Goal: Complete application form

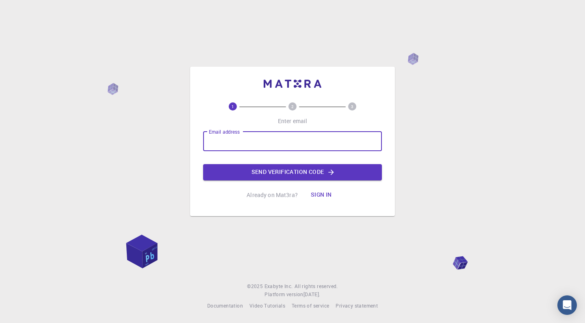
click at [319, 145] on input "Email address" at bounding box center [292, 142] width 179 height 20
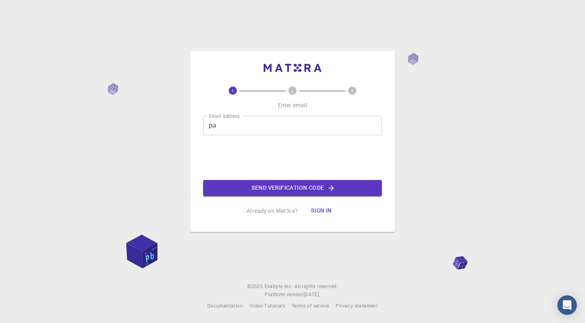
click at [245, 130] on input "pa" at bounding box center [292, 126] width 179 height 20
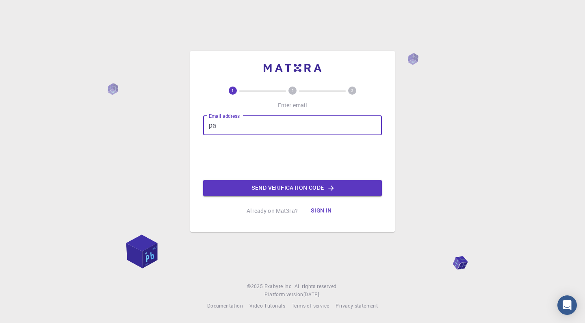
click at [239, 130] on input "pa" at bounding box center [292, 126] width 179 height 20
type input "patrick.perez@gmail.com"
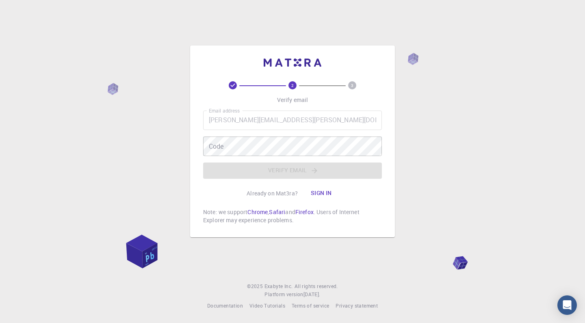
click at [433, 140] on div "2 3 Verify email Email address patrick.perez@gmail.com Email address Code Code …" at bounding box center [292, 161] width 585 height 323
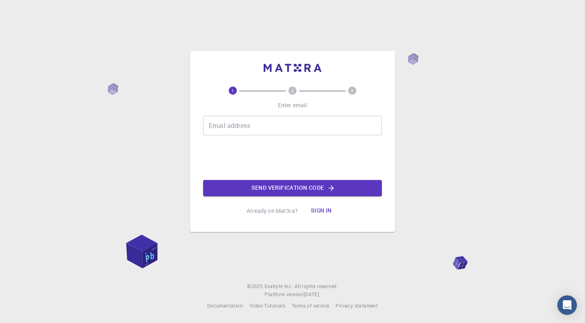
click at [297, 125] on input "Email address" at bounding box center [292, 126] width 179 height 20
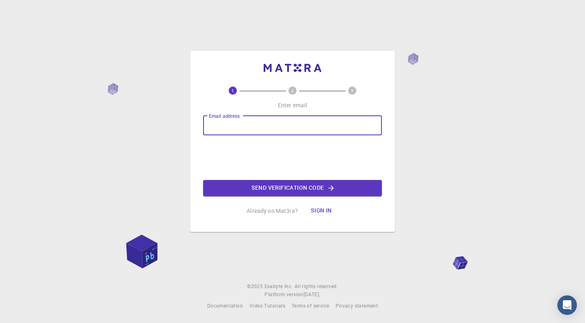
paste input "[PERSON_NAME][EMAIL_ADDRESS][DOMAIN_NAME]"
type input "[PERSON_NAME][EMAIL_ADDRESS][DOMAIN_NAME]"
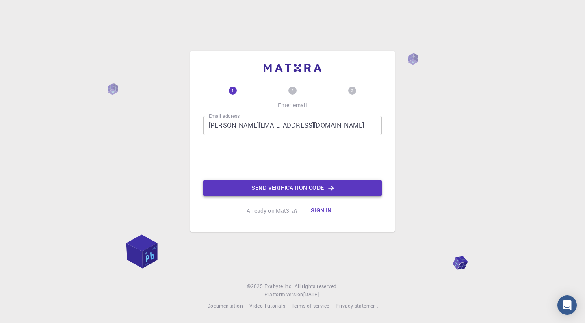
click at [262, 189] on button "Send verification code" at bounding box center [292, 188] width 179 height 16
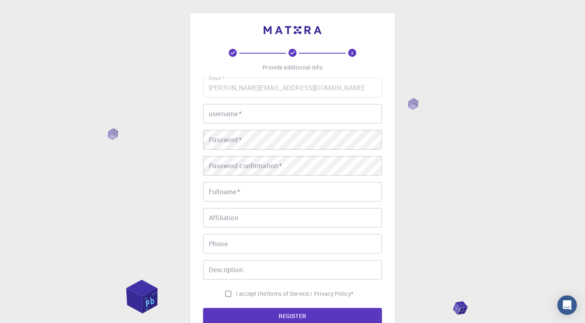
click at [230, 120] on input "username   *" at bounding box center [292, 114] width 179 height 20
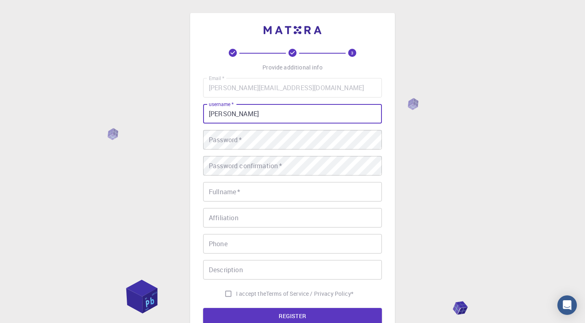
type input "[PERSON_NAME]"
click at [236, 140] on div "Password   * Password   *" at bounding box center [292, 140] width 179 height 20
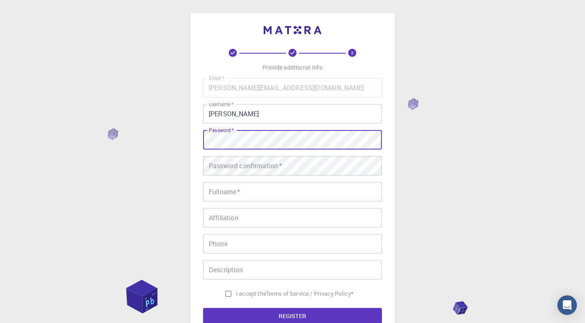
click at [254, 163] on div "Password confirmation   * Password confirmation   *" at bounding box center [292, 166] width 179 height 20
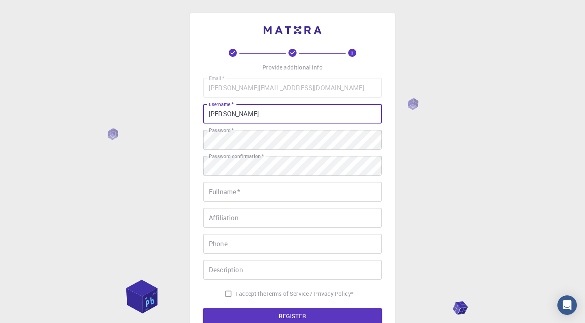
drag, startPoint x: 245, startPoint y: 117, endPoint x: 204, endPoint y: 115, distance: 40.3
click at [204, 115] on input "[PERSON_NAME]" at bounding box center [292, 114] width 179 height 20
click at [231, 195] on input "Fullname   *" at bounding box center [292, 192] width 179 height 20
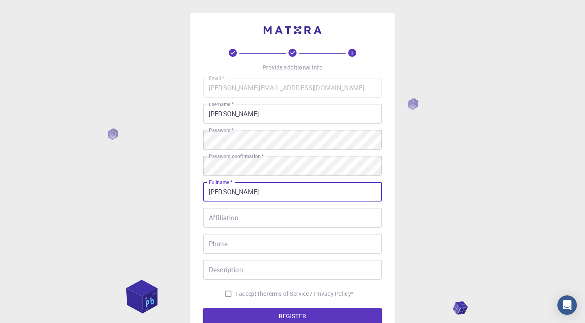
type input "[PERSON_NAME]"
click at [233, 223] on input "Affiliation" at bounding box center [292, 218] width 179 height 20
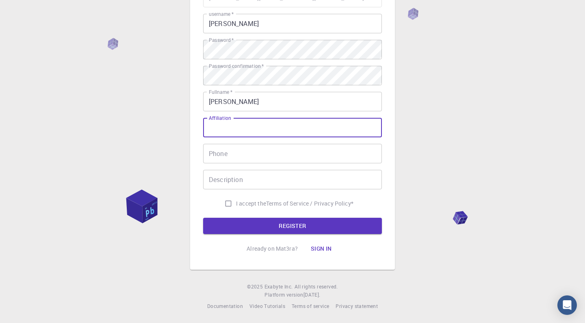
scroll to position [89, 0]
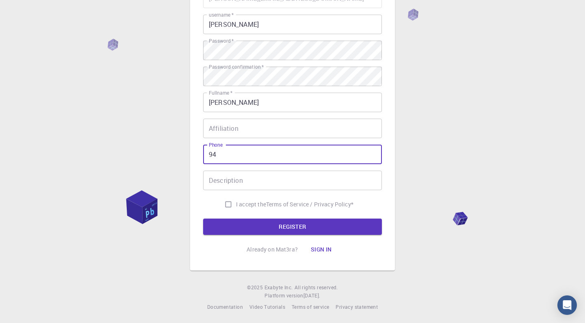
type input "9"
type input "[PHONE_NUMBER]"
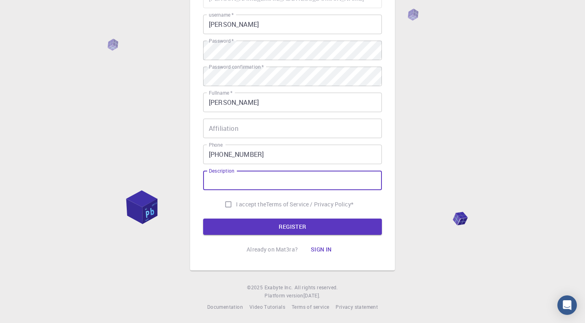
click at [253, 186] on input "Description" at bounding box center [292, 181] width 179 height 20
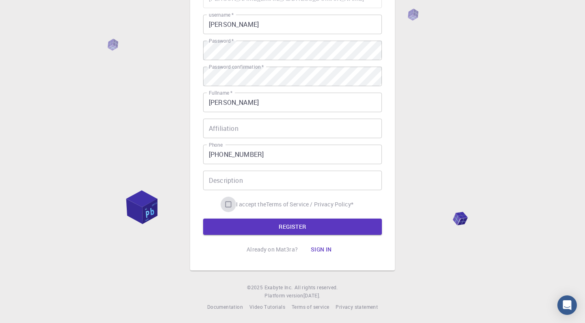
click at [225, 205] on input "I accept the Terms of Service / Privacy Policy *" at bounding box center [228, 204] width 15 height 15
checkbox input "true"
click at [239, 225] on button "REGISTER" at bounding box center [292, 227] width 179 height 16
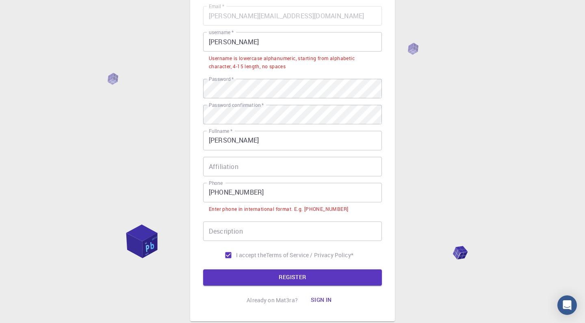
scroll to position [69, 0]
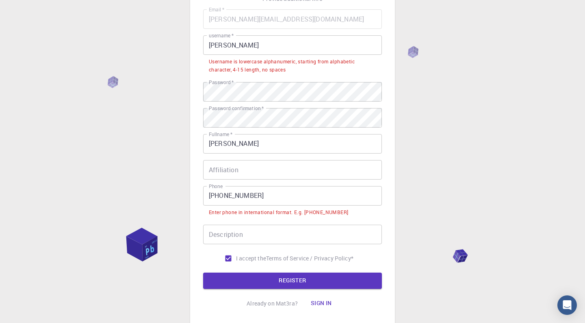
click at [223, 197] on input "[PHONE_NUMBER]" at bounding box center [292, 196] width 179 height 20
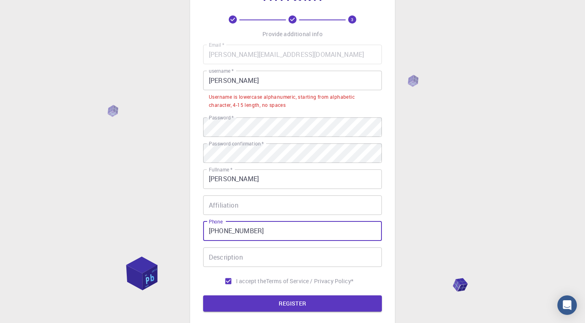
scroll to position [32, 0]
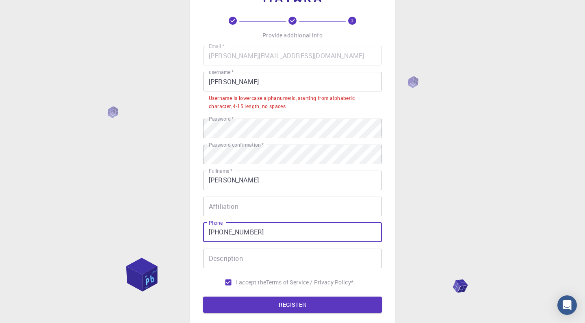
type input "[PHONE_NUMBER]"
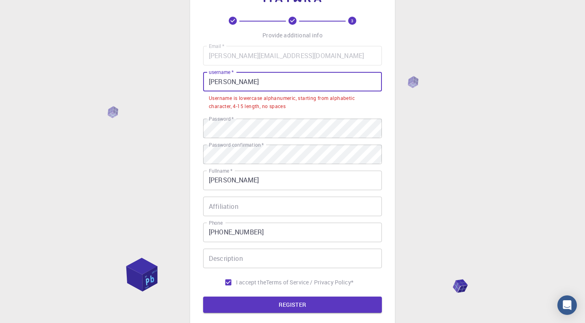
click at [252, 81] on input "[PERSON_NAME]" at bounding box center [292, 82] width 179 height 20
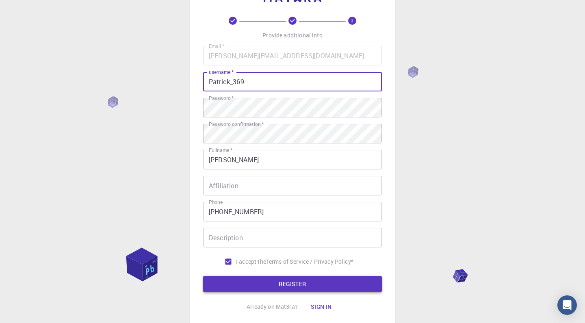
click at [258, 279] on button "REGISTER" at bounding box center [292, 284] width 179 height 16
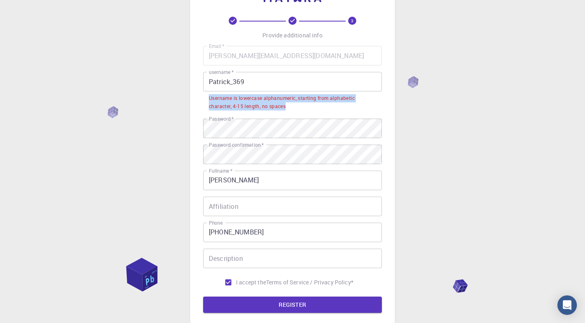
drag, startPoint x: 299, startPoint y: 108, endPoint x: 210, endPoint y: 95, distance: 90.7
click at [209, 95] on div "Username is lowercase alphanumeric, starting from alphabetic character, 4-15 le…" at bounding box center [292, 102] width 167 height 16
copy div "Username is lowercase alphanumeric, starting from alphabetic character, 4-15 le…"
click at [226, 76] on label "username   *" at bounding box center [221, 72] width 25 height 7
click at [226, 76] on input "Patrick_369" at bounding box center [292, 82] width 179 height 20
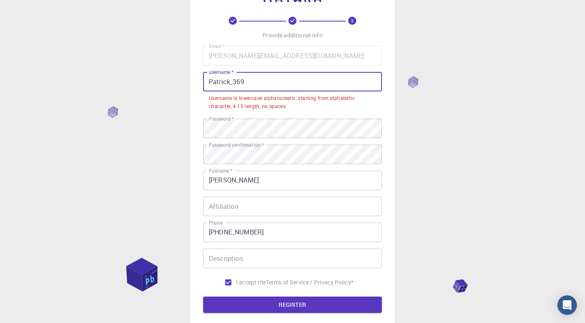
click at [212, 80] on input "Patrick_369" at bounding box center [292, 82] width 179 height 20
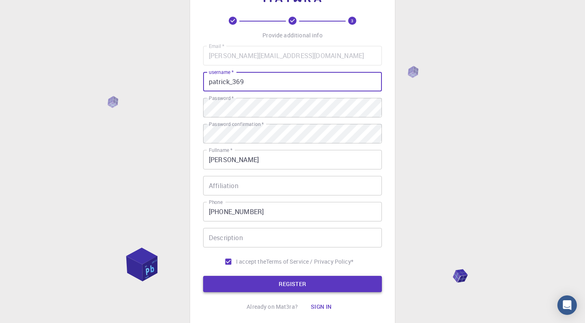
click at [243, 281] on button "REGISTER" at bounding box center [292, 284] width 179 height 16
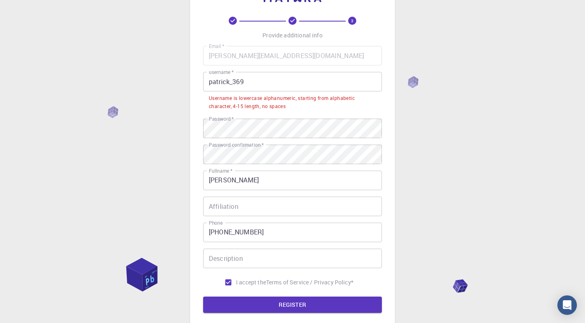
click at [237, 82] on input "patrick_369" at bounding box center [292, 82] width 179 height 20
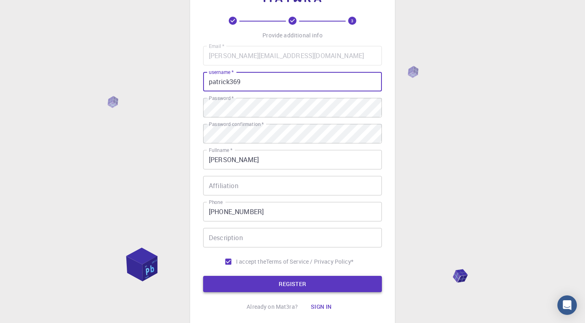
click at [230, 278] on button "REGISTER" at bounding box center [292, 284] width 179 height 16
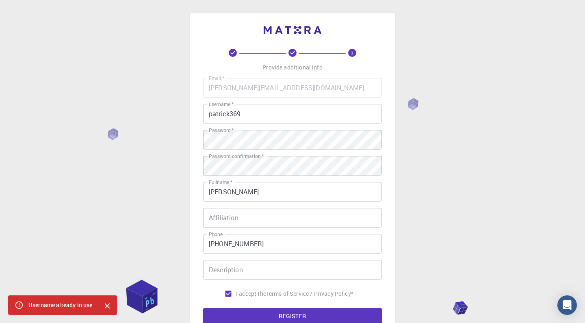
scroll to position [0, 0]
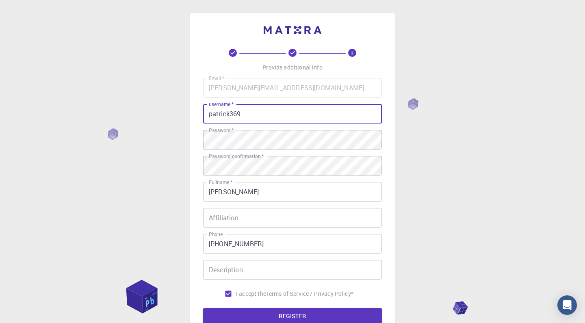
click at [243, 115] on input "patrick369" at bounding box center [292, 114] width 179 height 20
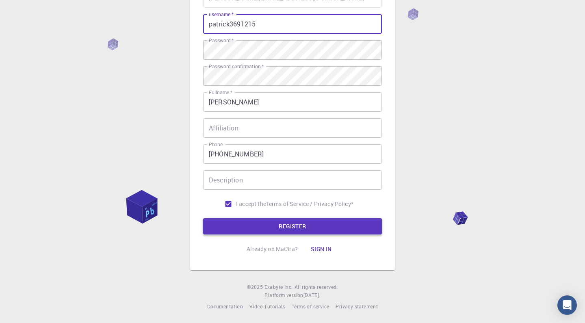
type input "patrick3691215"
click at [252, 227] on button "REGISTER" at bounding box center [292, 227] width 179 height 16
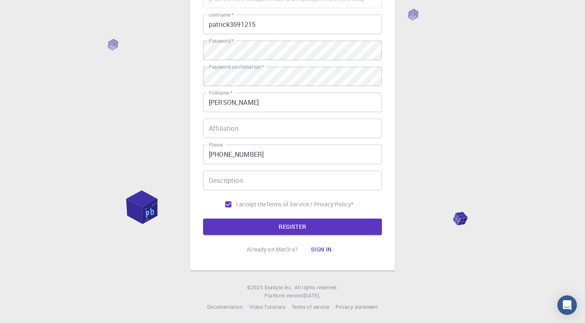
click at [320, 247] on button "Sign in" at bounding box center [321, 249] width 34 height 16
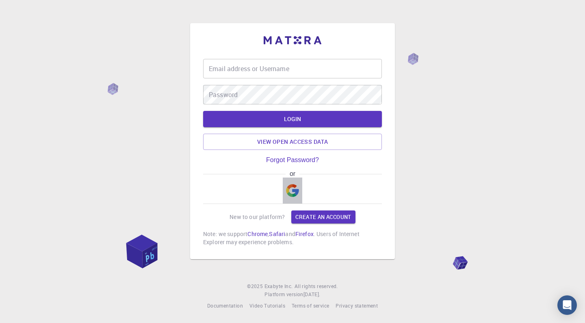
click at [289, 188] on img "button" at bounding box center [292, 190] width 13 height 13
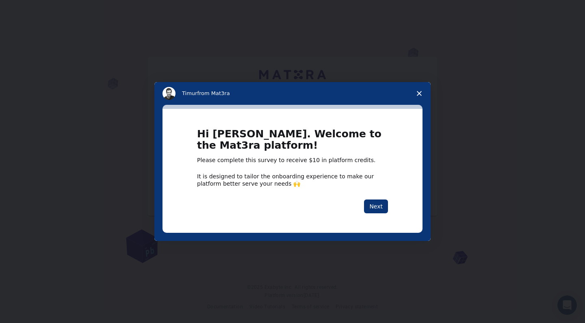
scroll to position [10, 0]
click at [377, 206] on button "Next" at bounding box center [376, 207] width 24 height 14
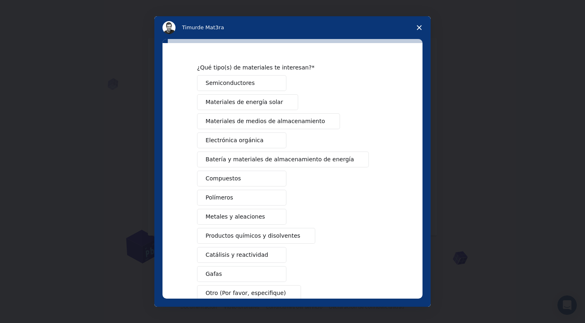
scroll to position [26, 0]
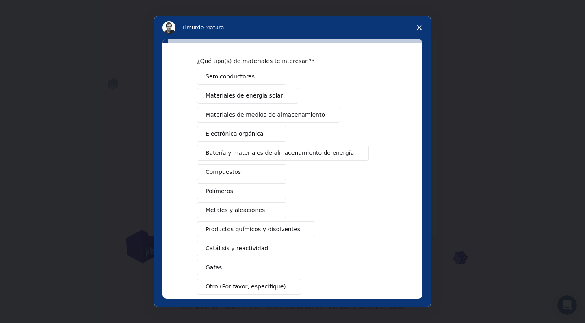
click at [254, 133] on span "Electrónica orgánica" at bounding box center [235, 134] width 58 height 9
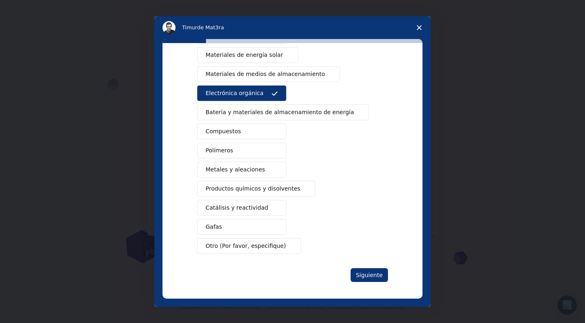
scroll to position [67, 0]
click at [248, 187] on span "Productos químicos y disolventes" at bounding box center [253, 188] width 95 height 9
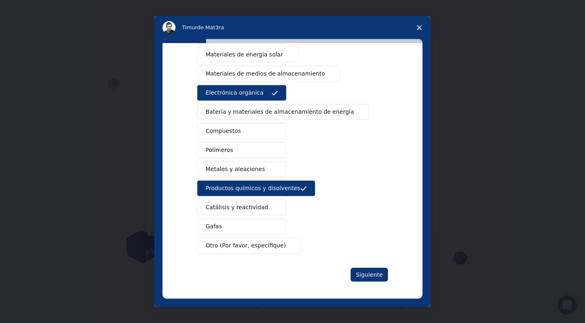
click at [258, 212] on button "Catálisis y reactividad" at bounding box center [241, 208] width 89 height 16
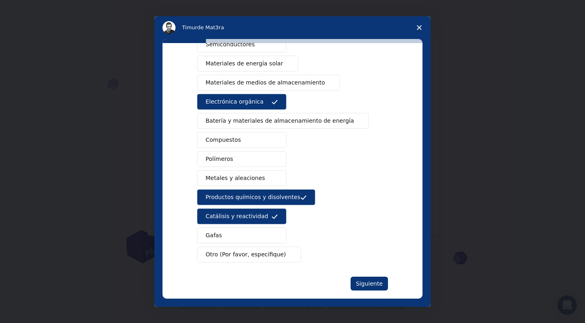
scroll to position [56, 0]
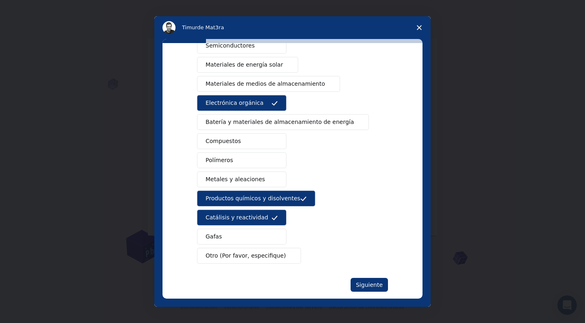
click at [245, 178] on span "Metales y aleaciones" at bounding box center [235, 179] width 59 height 9
click at [241, 159] on button "Polímeros" at bounding box center [241, 160] width 89 height 16
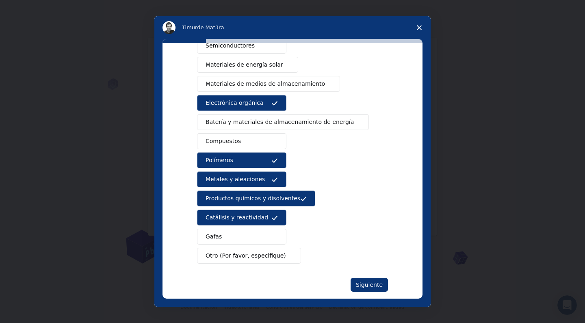
click at [241, 142] on button "Compuestos" at bounding box center [241, 141] width 89 height 16
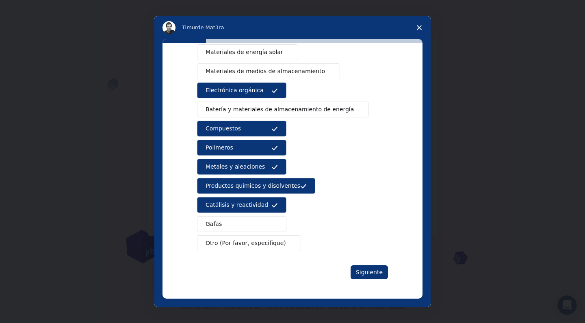
scroll to position [69, 0]
click at [248, 150] on button "Polímeros" at bounding box center [241, 148] width 89 height 16
click at [245, 132] on button "Compuestos" at bounding box center [241, 129] width 89 height 16
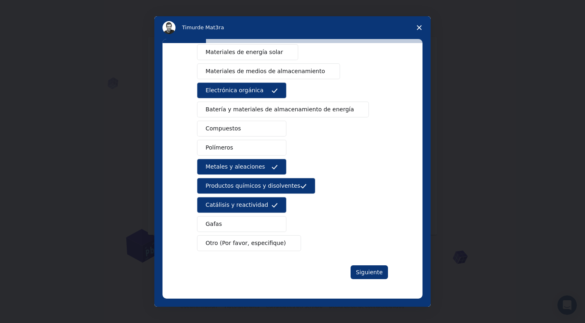
scroll to position [10, 0]
click at [251, 147] on button "Polímeros" at bounding box center [241, 148] width 89 height 16
click at [246, 131] on button "Compuestos" at bounding box center [241, 129] width 89 height 16
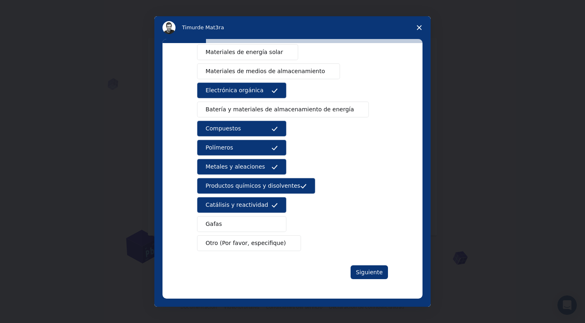
scroll to position [69, 0]
click at [362, 269] on button "Siguiente" at bounding box center [369, 272] width 37 height 14
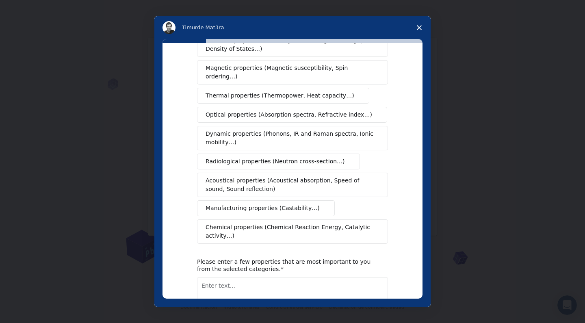
scroll to position [0, 0]
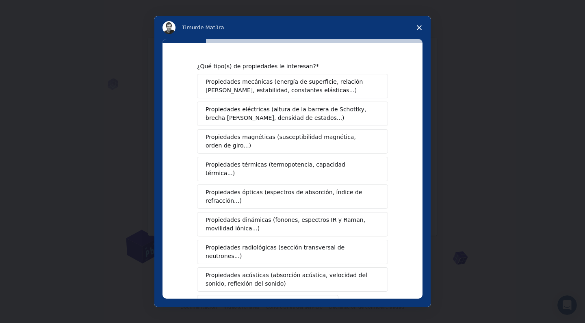
click at [309, 116] on span "Propiedades eléctricas (altura de la barrera de Schottky, brecha [PERSON_NAME],…" at bounding box center [291, 113] width 170 height 17
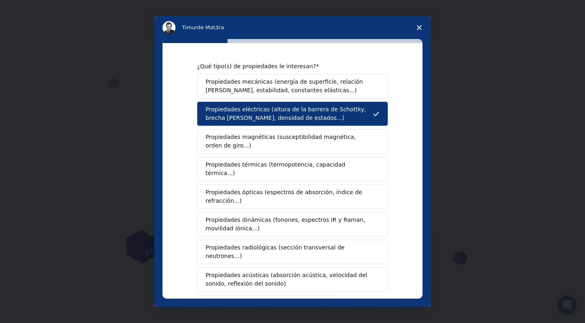
click at [291, 140] on span "Propiedades magnéticas (susceptibilidad magnética, orden de giro...)" at bounding box center [290, 141] width 168 height 17
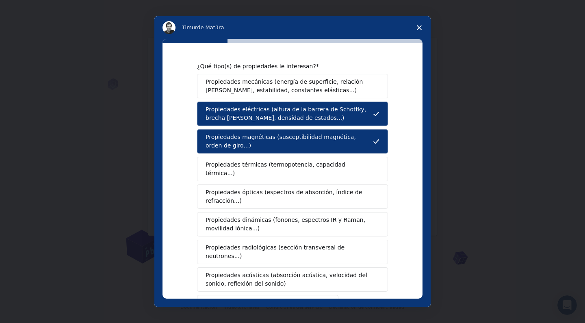
click at [291, 165] on span "Propiedades térmicas (termopotencia, capacidad térmica...)" at bounding box center [289, 169] width 167 height 17
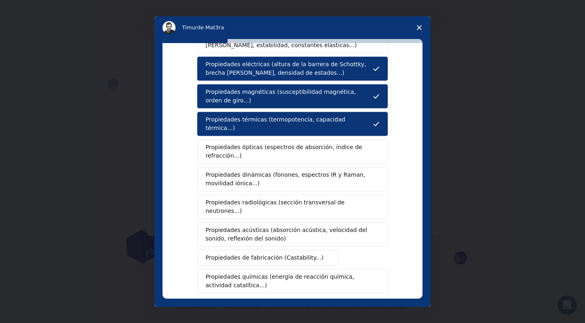
scroll to position [50, 0]
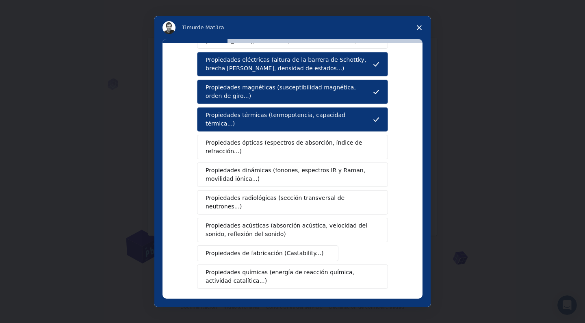
click at [280, 139] on span "Propiedades ópticas (espectros de absorción, índice de refracción...)" at bounding box center [290, 147] width 168 height 17
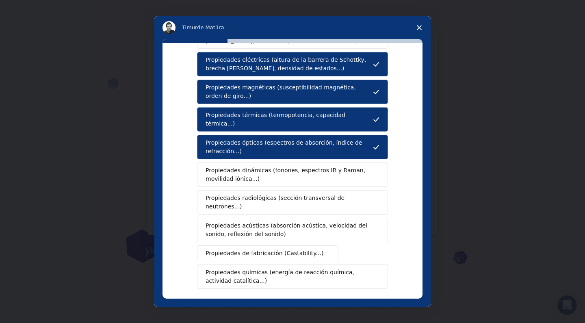
scroll to position [10, 0]
click at [285, 168] on span "Propiedades dinámicas (fonones, espectros IR y Raman, movilidad iónica...)" at bounding box center [290, 174] width 169 height 17
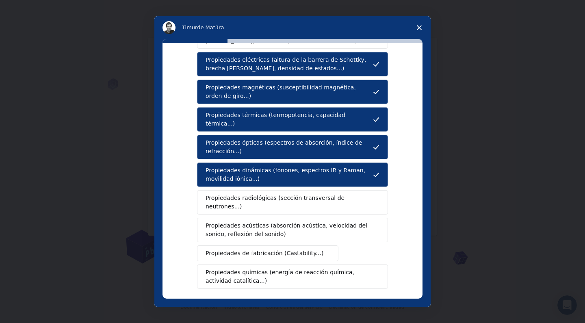
click at [286, 171] on span "Propiedades dinámicas (fonones, espectros IR y Raman, movilidad iónica...)" at bounding box center [289, 174] width 167 height 17
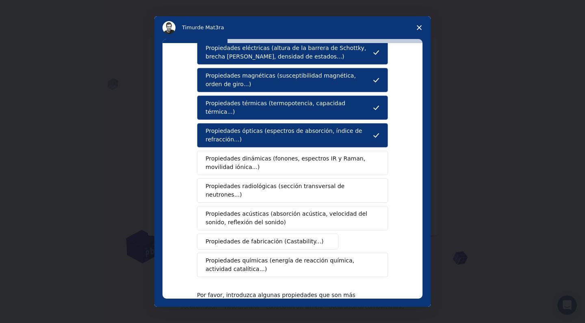
scroll to position [63, 0]
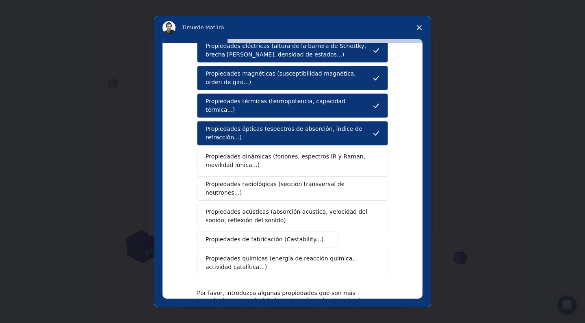
click at [285, 159] on span "Propiedades dinámicas (fonones, espectros IR y Raman, movilidad iónica...)" at bounding box center [290, 160] width 169 height 17
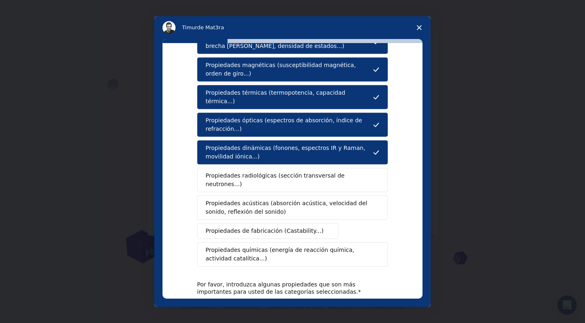
scroll to position [74, 0]
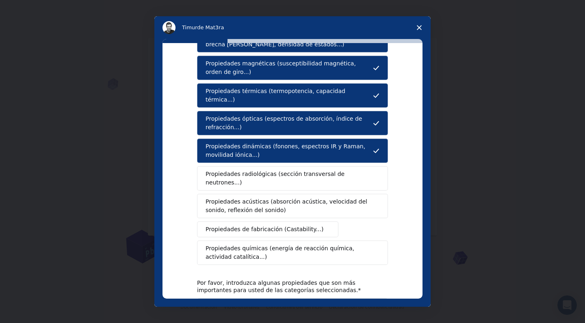
click at [284, 170] on span "Propiedades radiológicas (sección transversal de neutrones...)" at bounding box center [290, 178] width 168 height 17
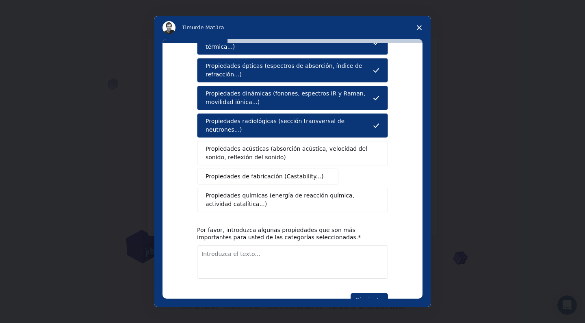
scroll to position [127, 0]
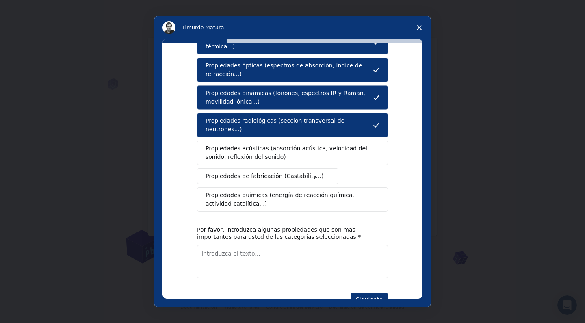
click at [287, 191] on span "Propiedades químicas (energía de reacción química, actividad catalítica...)" at bounding box center [290, 199] width 169 height 17
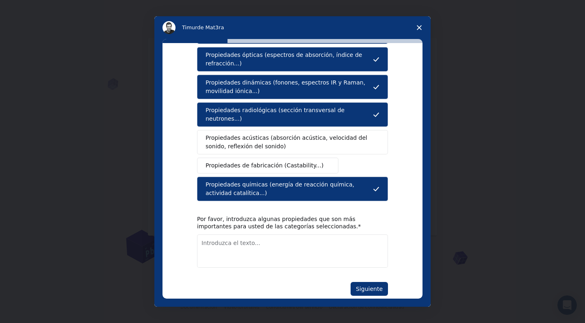
scroll to position [137, 0]
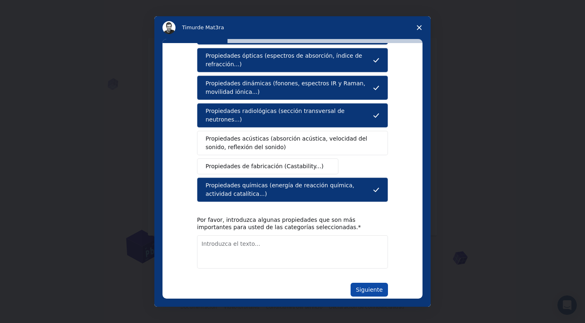
click at [354, 283] on button "Siguiente" at bounding box center [369, 290] width 37 height 14
click at [286, 235] on textarea "Introduzca el texto..." at bounding box center [292, 251] width 191 height 33
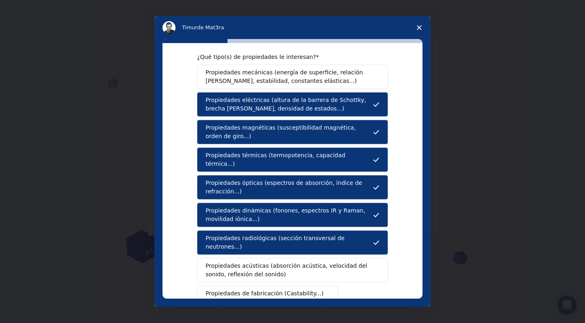
scroll to position [13, 0]
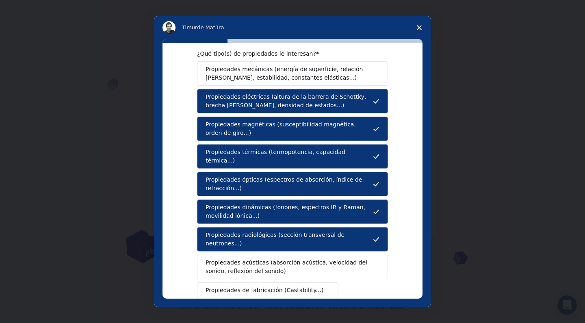
click at [253, 153] on span "Propiedades térmicas (termopotencia, capacidad térmica...)" at bounding box center [289, 156] width 167 height 17
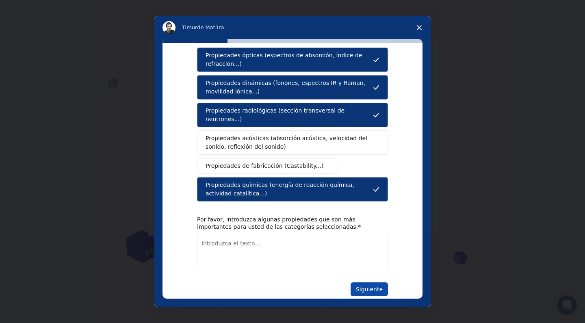
scroll to position [137, 0]
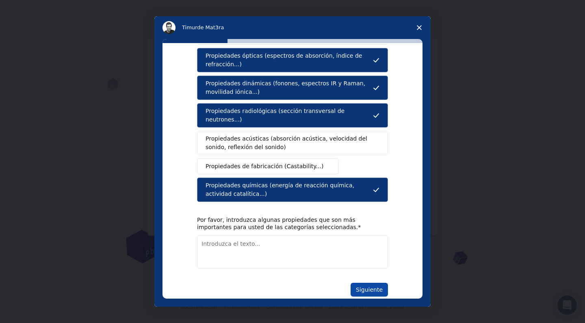
click at [359, 283] on button "Siguiente" at bounding box center [369, 290] width 37 height 14
click at [288, 240] on textarea "Introduzca el texto..." at bounding box center [292, 251] width 191 height 33
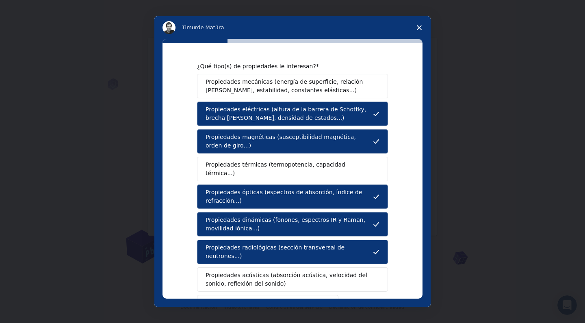
scroll to position [0, 0]
click at [283, 170] on button "Propiedades térmicas (termopotencia, capacidad térmica...)" at bounding box center [292, 169] width 191 height 24
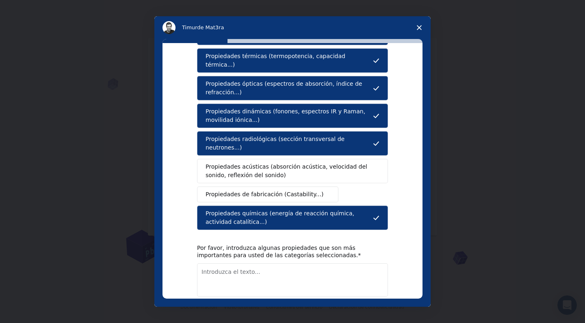
scroll to position [111, 0]
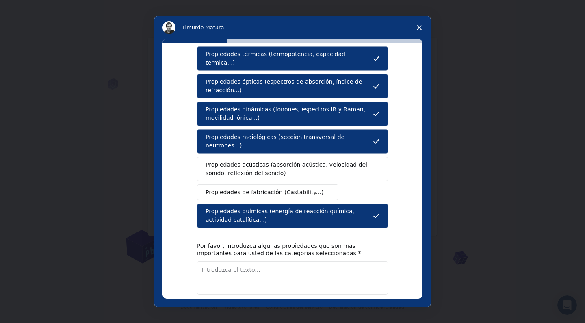
click at [242, 261] on textarea "Introduzca el texto..." at bounding box center [292, 277] width 191 height 33
click at [269, 261] on textarea "piedades electricasRP" at bounding box center [292, 277] width 191 height 33
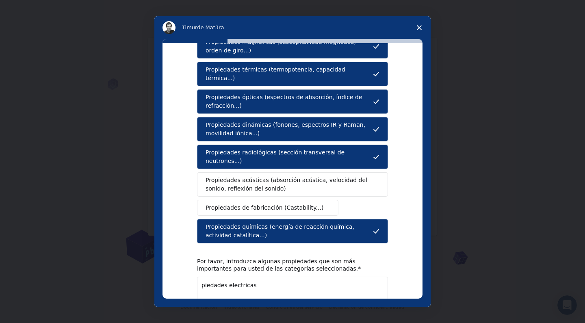
scroll to position [98, 0]
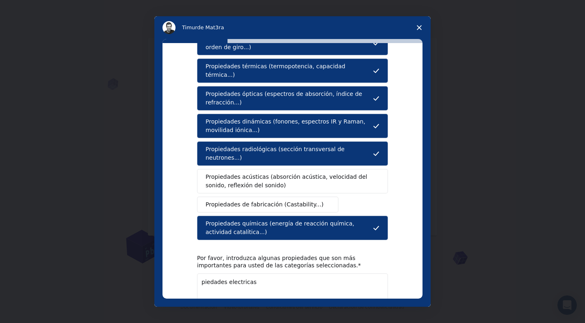
drag, startPoint x: 260, startPoint y: 267, endPoint x: 171, endPoint y: 264, distance: 89.1
click at [170, 264] on div "¿Qué tipo(s) de propiedades le interesan? Propiedades mecánicas (energía de sup…" at bounding box center [293, 171] width 260 height 256
click at [236, 273] on textarea "Propiedades" at bounding box center [292, 289] width 191 height 33
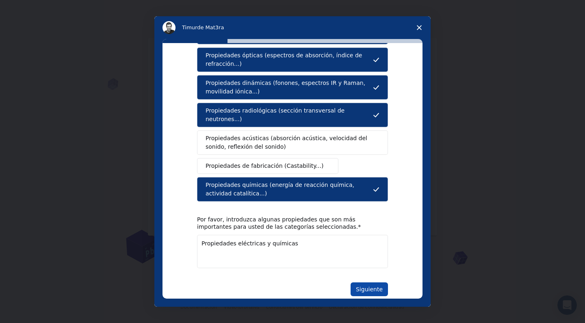
scroll to position [137, 0]
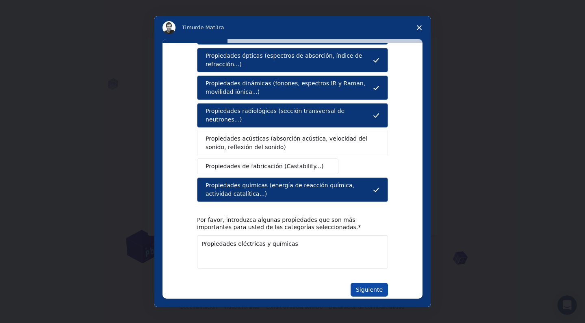
type textarea "Propiedades eléctricas y químicas"
click at [367, 283] on button "Siguiente" at bounding box center [369, 290] width 37 height 14
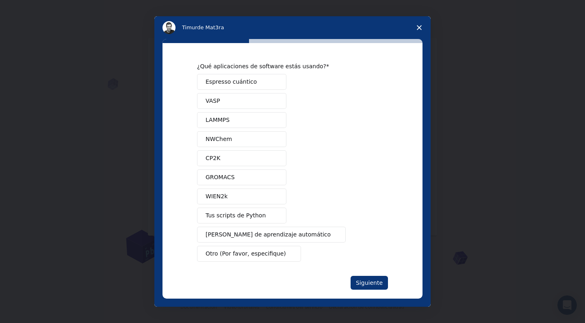
scroll to position [4, 0]
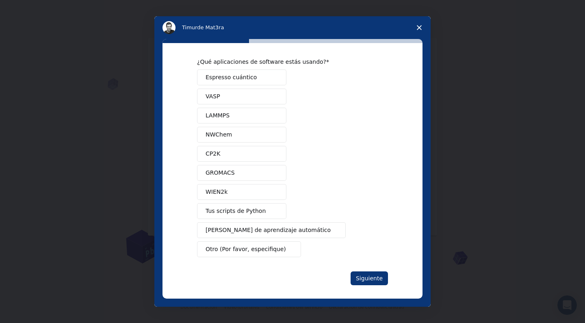
click at [268, 214] on button "Tus scripts de Python" at bounding box center [241, 211] width 89 height 16
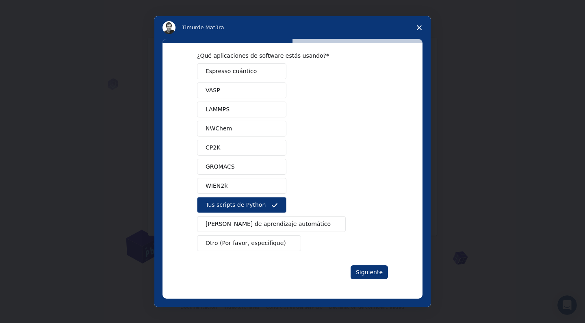
scroll to position [11, 0]
click at [367, 268] on button "Siguiente" at bounding box center [369, 272] width 37 height 14
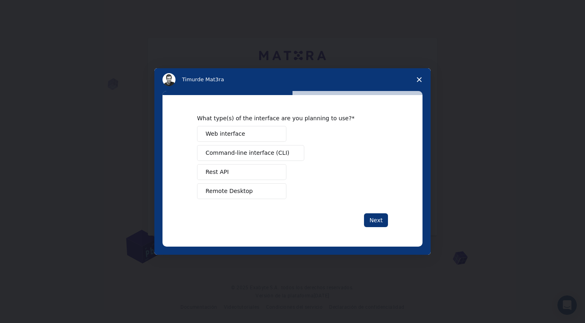
scroll to position [0, 0]
click at [273, 140] on button "Interfaz web" at bounding box center [241, 134] width 89 height 16
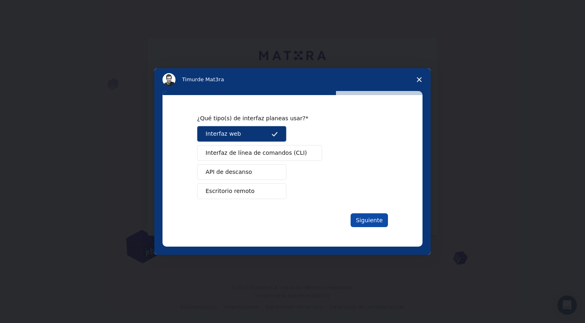
click at [369, 217] on button "Siguiente" at bounding box center [369, 220] width 37 height 14
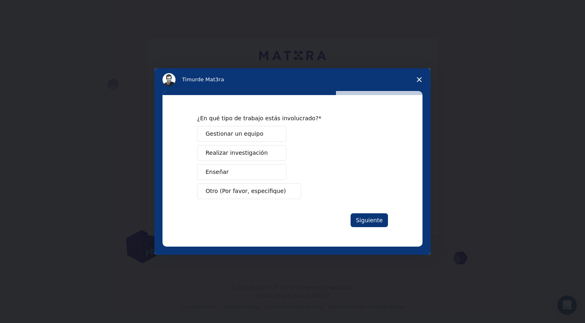
click at [281, 187] on button "Otro (Por favor, especifique)" at bounding box center [249, 191] width 104 height 16
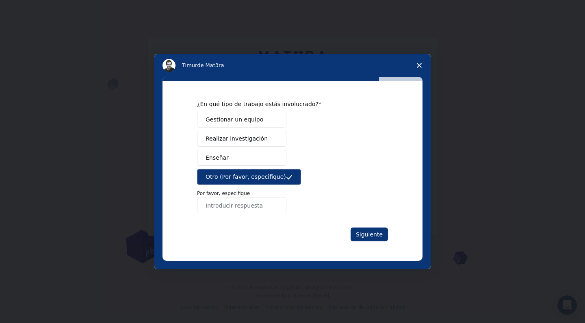
click at [254, 202] on input "Introducir respuesta" at bounding box center [241, 205] width 89 height 16
type input "Estudio autodidacta"
click at [371, 239] on button "Siguiente" at bounding box center [369, 235] width 37 height 14
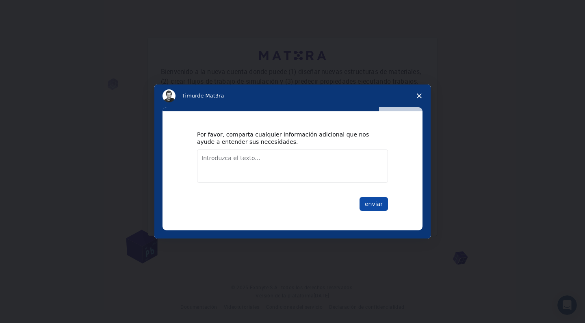
click at [371, 201] on button "enviar" at bounding box center [374, 204] width 28 height 14
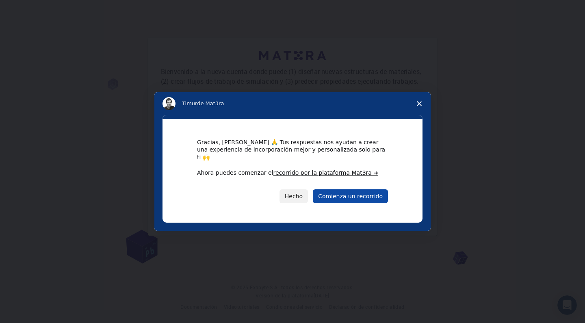
click at [373, 194] on link "Comienza un recorrido" at bounding box center [350, 196] width 75 height 14
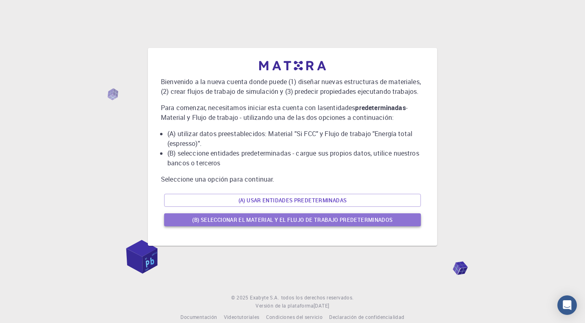
click at [313, 219] on button "(B) SELECCIONAR EL MATERIAL Y EL FLUJO DE TRABAJO PREDETERMINADOS" at bounding box center [292, 219] width 257 height 13
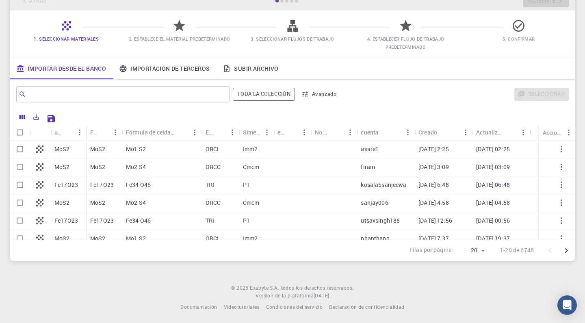
click at [172, 72] on link "IMPORTACIÓN DE TERCEROS" at bounding box center [165, 68] width 104 height 21
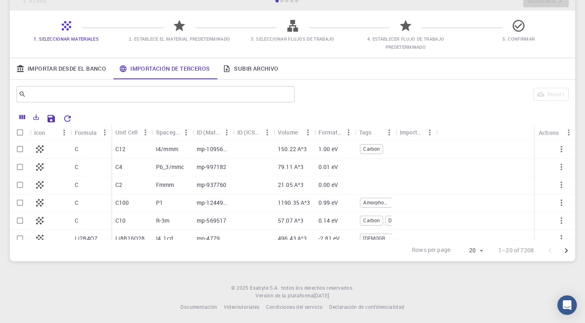
click at [95, 69] on link "IMPORTAR DESDE EL BANCO" at bounding box center [61, 68] width 103 height 21
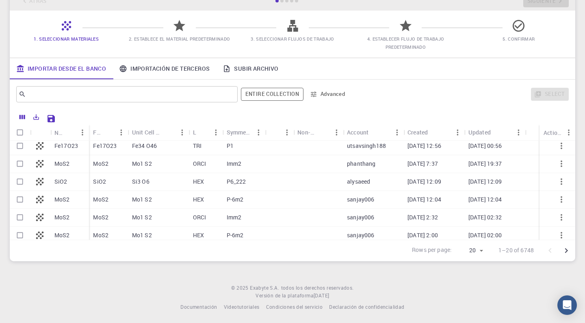
scroll to position [80, 0]
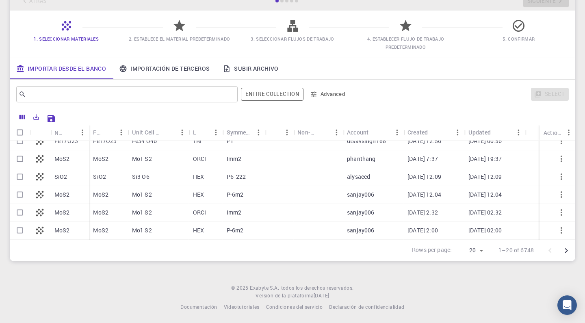
click at [151, 171] on div "Si3 O6" at bounding box center [158, 177] width 61 height 18
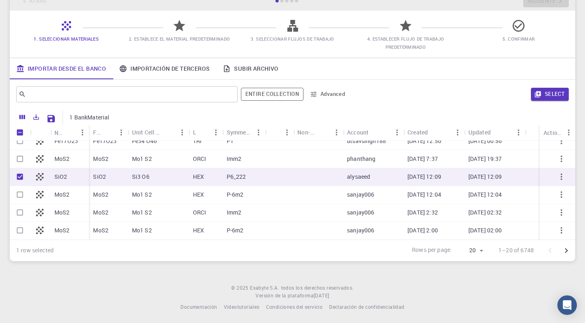
checkbox input "true"
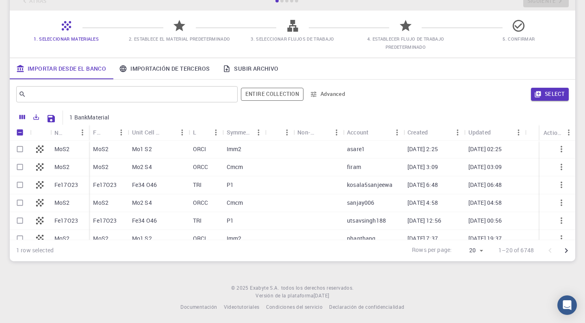
scroll to position [0, 0]
click at [160, 153] on div "Mo1 S2" at bounding box center [158, 150] width 61 height 18
checkbox input "true"
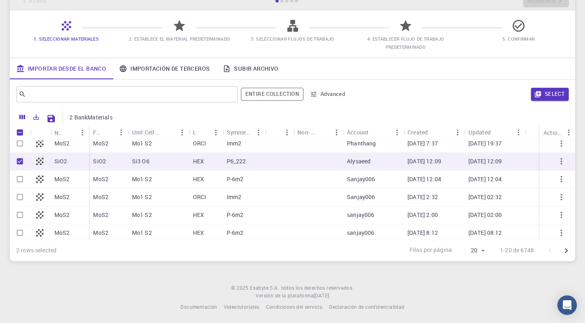
scroll to position [103, 0]
